Goal: Task Accomplishment & Management: Complete application form

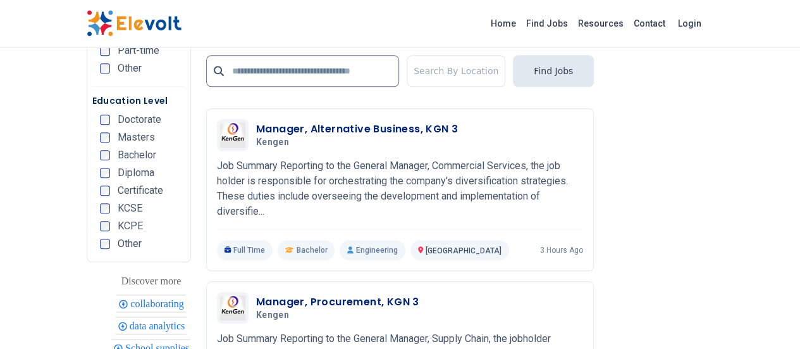
scroll to position [2889, 0]
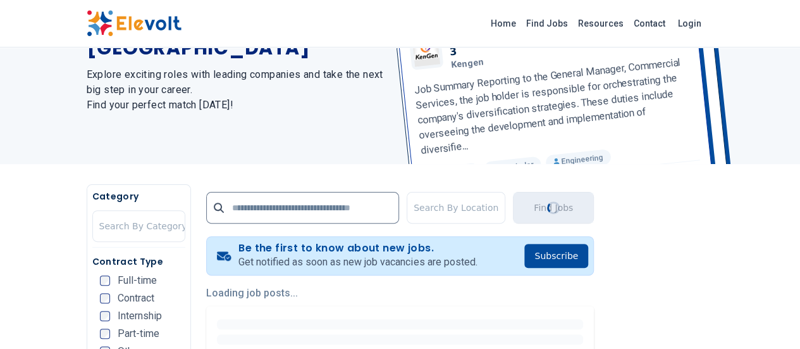
scroll to position [0, 0]
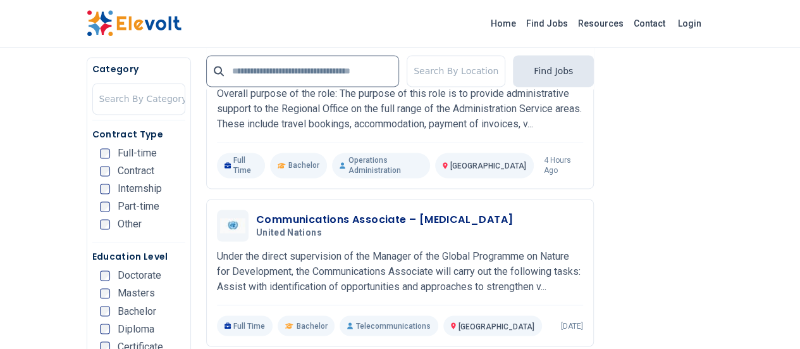
scroll to position [841, 0]
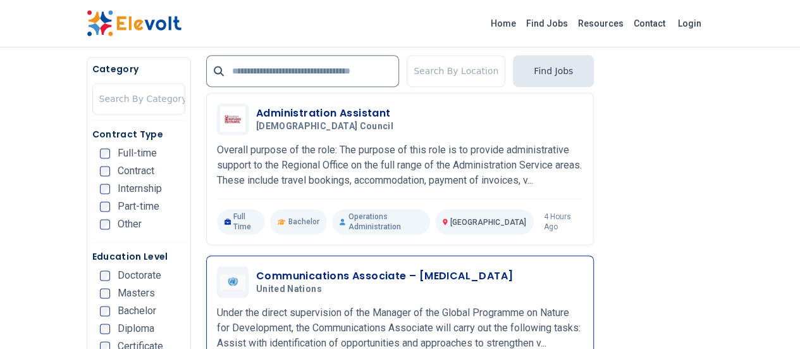
click at [388, 305] on p "Under the direct supervision of the Manager of the Global Programme on Nature f…" at bounding box center [400, 328] width 366 height 46
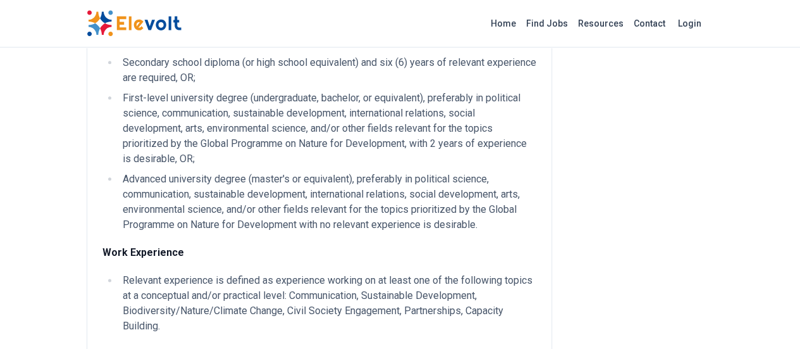
scroll to position [620, 0]
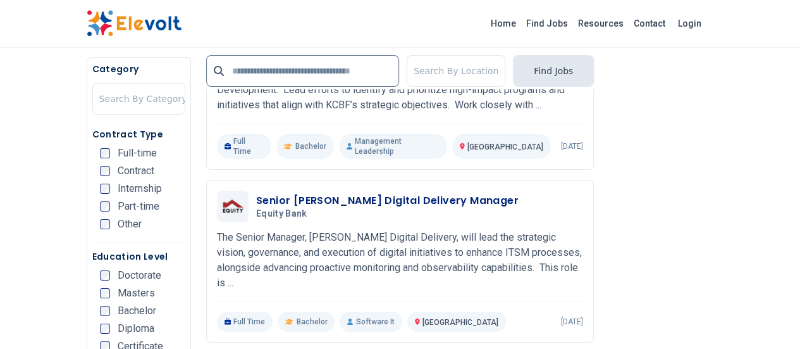
scroll to position [2453, 0]
